Goal: Task Accomplishment & Management: Use online tool/utility

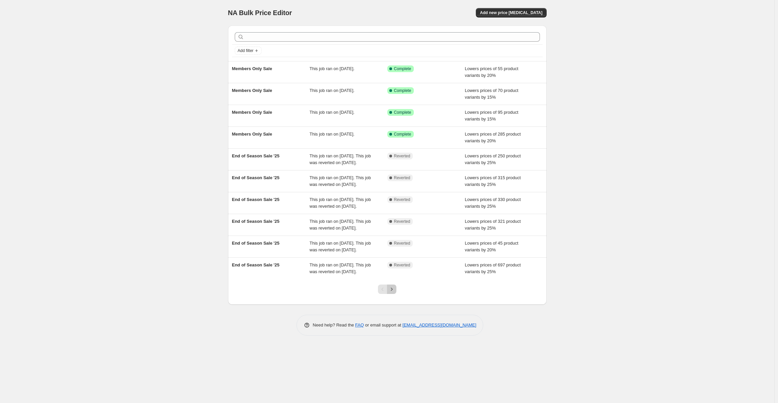
click at [391, 292] on icon "Next" at bounding box center [391, 289] width 7 height 7
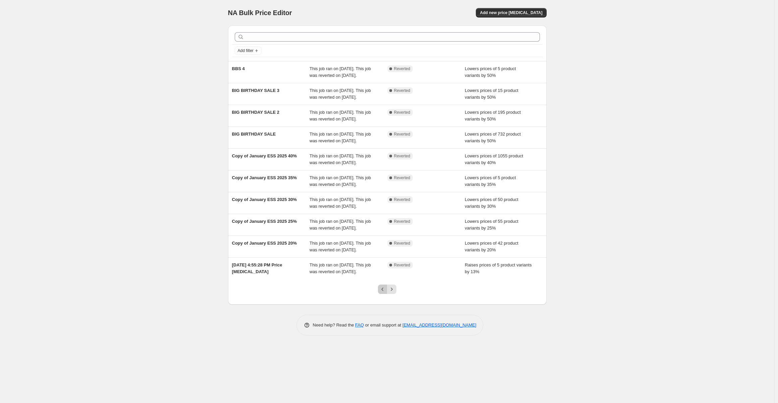
click at [378, 294] on button "Previous" at bounding box center [382, 288] width 9 height 9
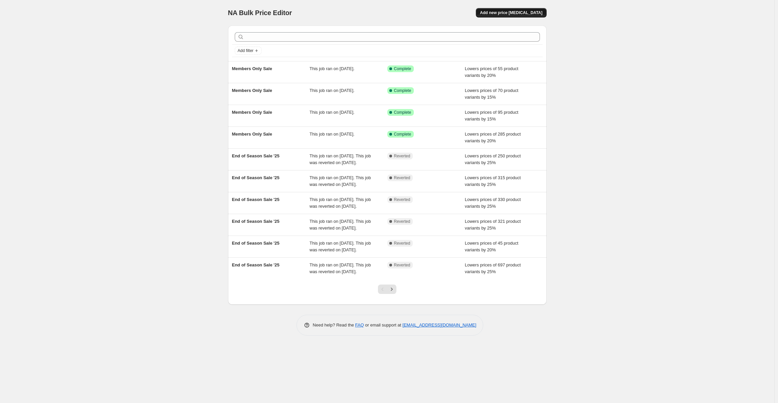
click at [511, 9] on button "Add new price [MEDICAL_DATA]" at bounding box center [511, 12] width 70 height 9
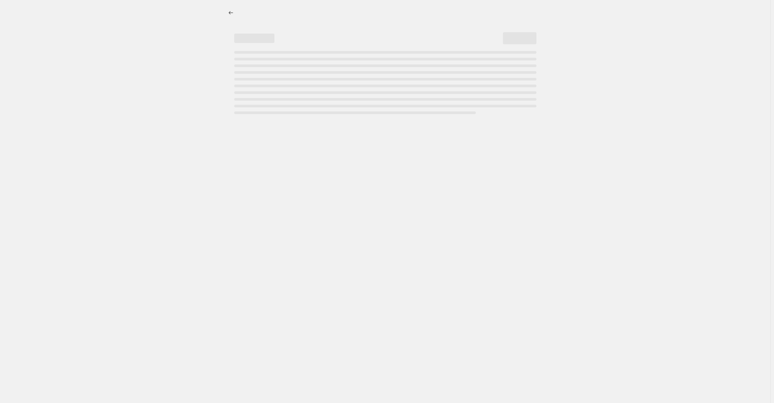
select select "percentage"
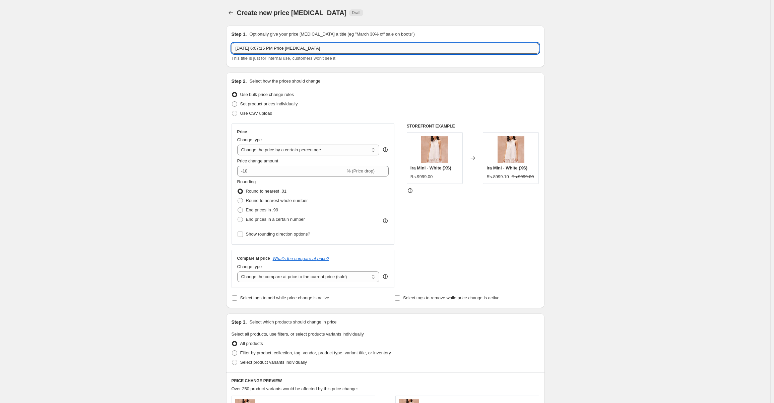
click at [359, 49] on input "[DATE] 6:07:15 PM Price [MEDICAL_DATA]" at bounding box center [386, 48] width 308 height 11
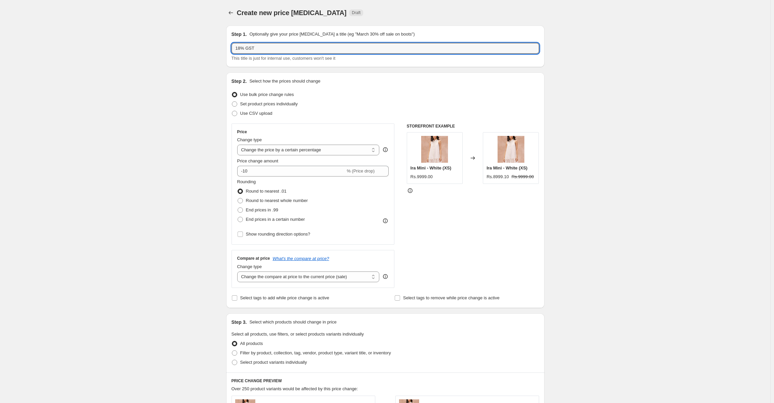
type input "18% GST"
click at [603, 77] on div "Create new price [MEDICAL_DATA]. This page is ready Create new price [MEDICAL_D…" at bounding box center [385, 354] width 771 height 708
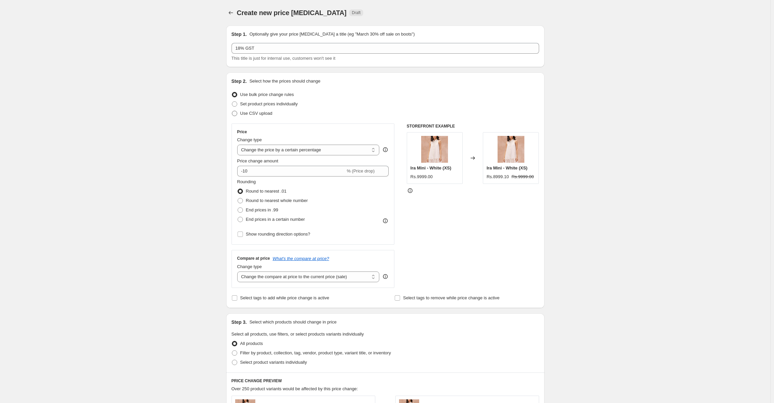
click at [237, 113] on span at bounding box center [234, 113] width 5 height 5
click at [232, 111] on input "Use CSV upload" at bounding box center [232, 111] width 0 height 0
radio input "true"
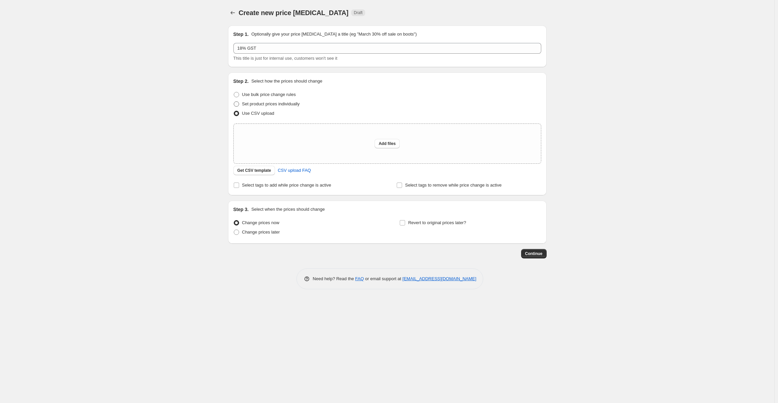
click at [237, 105] on span at bounding box center [236, 103] width 5 height 5
click at [234, 102] on input "Set product prices individually" at bounding box center [234, 101] width 0 height 0
radio input "true"
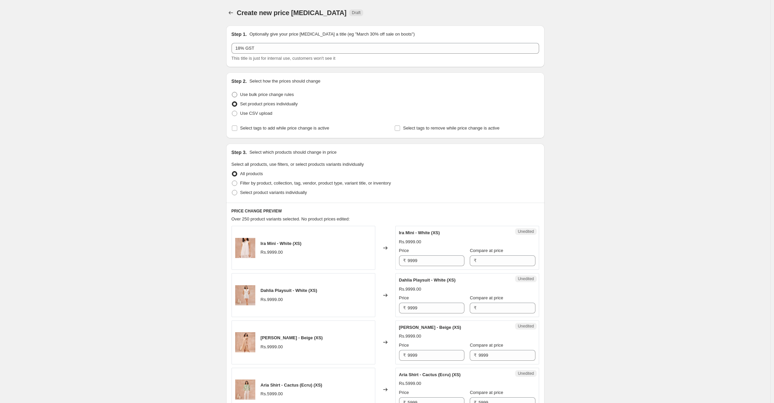
click at [237, 96] on span at bounding box center [234, 94] width 5 height 5
click at [232, 92] on input "Use bulk price change rules" at bounding box center [232, 92] width 0 height 0
radio input "true"
select select "percentage"
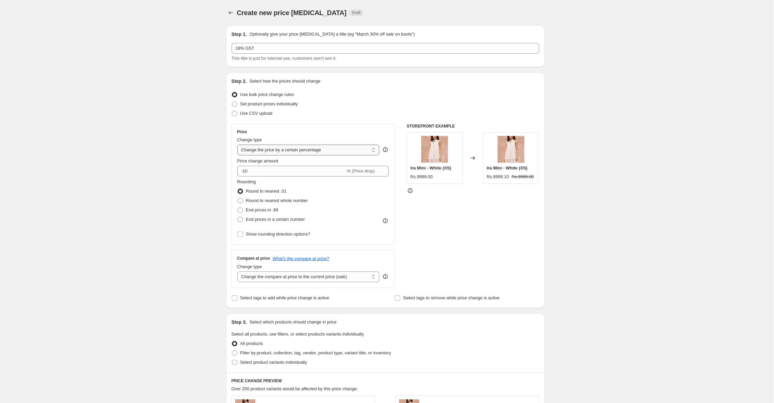
click at [375, 151] on select "Change the price to a certain amount Change the price by a certain amount Chang…" at bounding box center [308, 149] width 142 height 11
click at [350, 108] on div "Set product prices individually" at bounding box center [386, 103] width 308 height 9
click at [384, 170] on icon at bounding box center [383, 173] width 7 height 7
click at [366, 173] on span "% (Price drop)" at bounding box center [361, 170] width 28 height 5
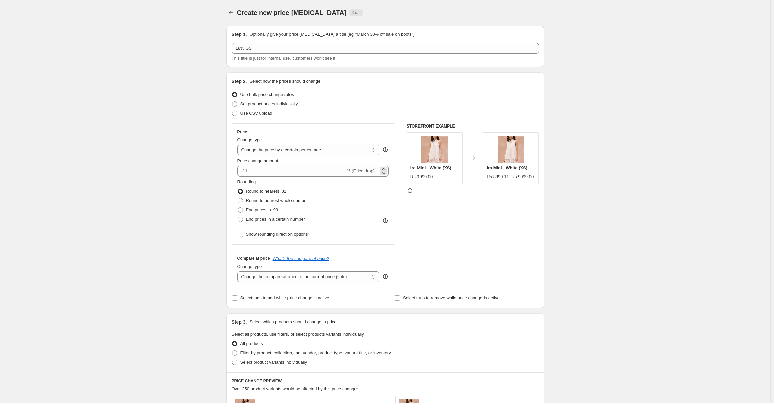
click at [366, 173] on span "% (Price drop)" at bounding box center [361, 170] width 28 height 5
click at [258, 170] on input "-11" at bounding box center [291, 171] width 108 height 11
type input "-1"
type input "18"
click at [463, 218] on div "STOREFRONT EXAMPLE Ira Mini - White (XS) Rs.9999.00 Changed to Ira Mini - White…" at bounding box center [473, 205] width 132 height 164
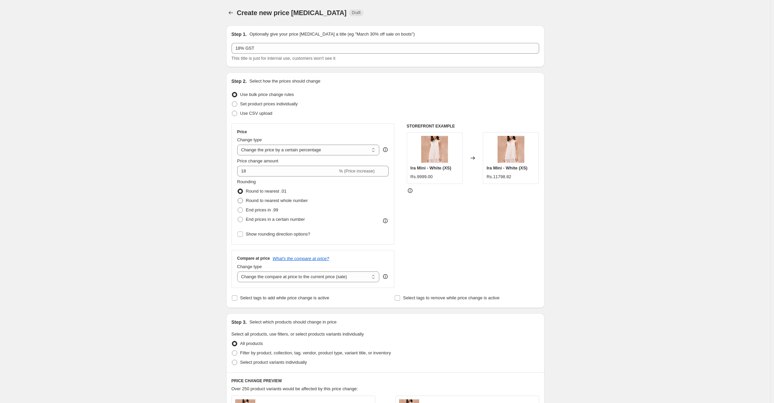
click at [242, 201] on span at bounding box center [240, 200] width 5 height 5
click at [238, 198] on input "Round to nearest whole number" at bounding box center [238, 198] width 0 height 0
radio input "true"
click at [229, 12] on icon "Price change jobs" at bounding box center [231, 12] width 7 height 7
